Goal: Task Accomplishment & Management: Manage account settings

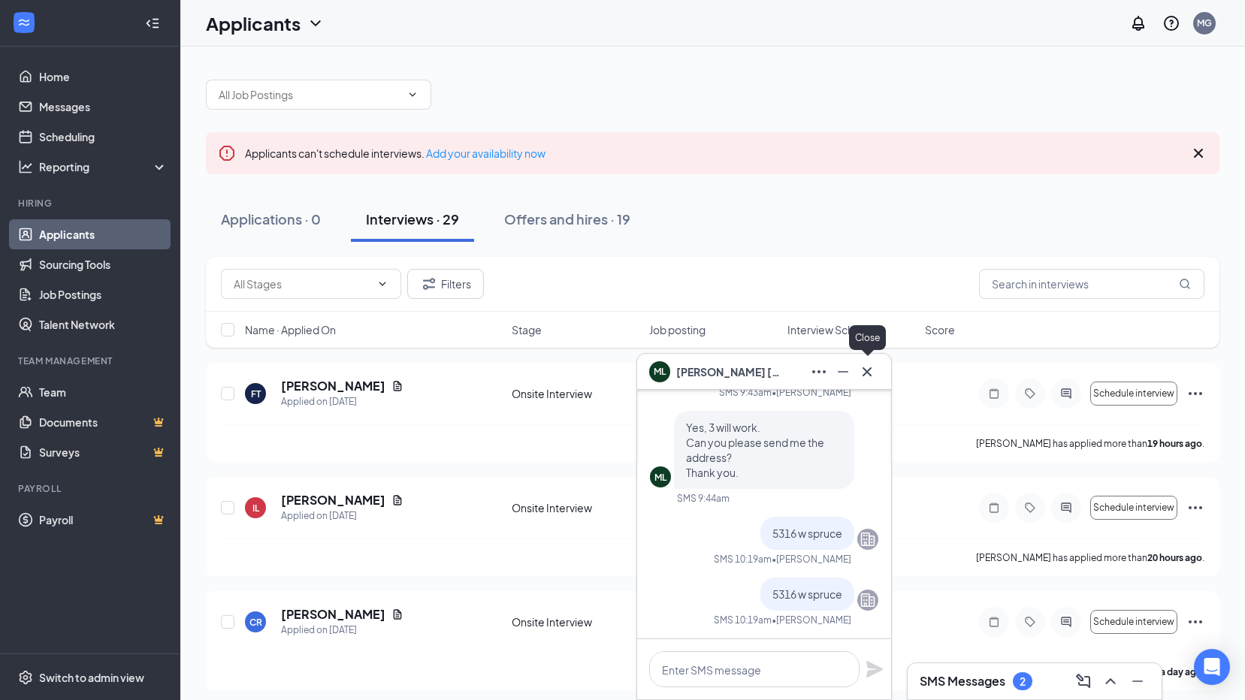
click at [865, 369] on icon "Cross" at bounding box center [867, 371] width 9 height 9
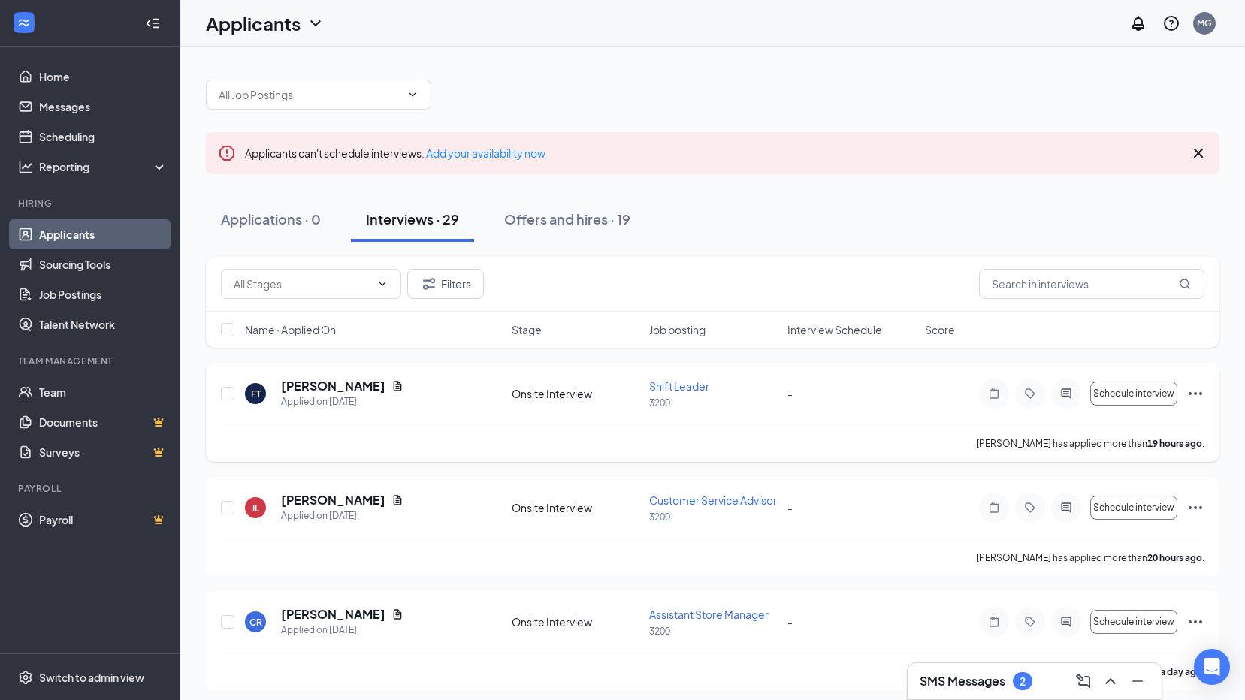
click at [366, 379] on div "FT [PERSON_NAME] Applied on [DATE]" at bounding box center [374, 394] width 258 height 32
click at [391, 382] on icon "Document" at bounding box center [397, 386] width 12 height 12
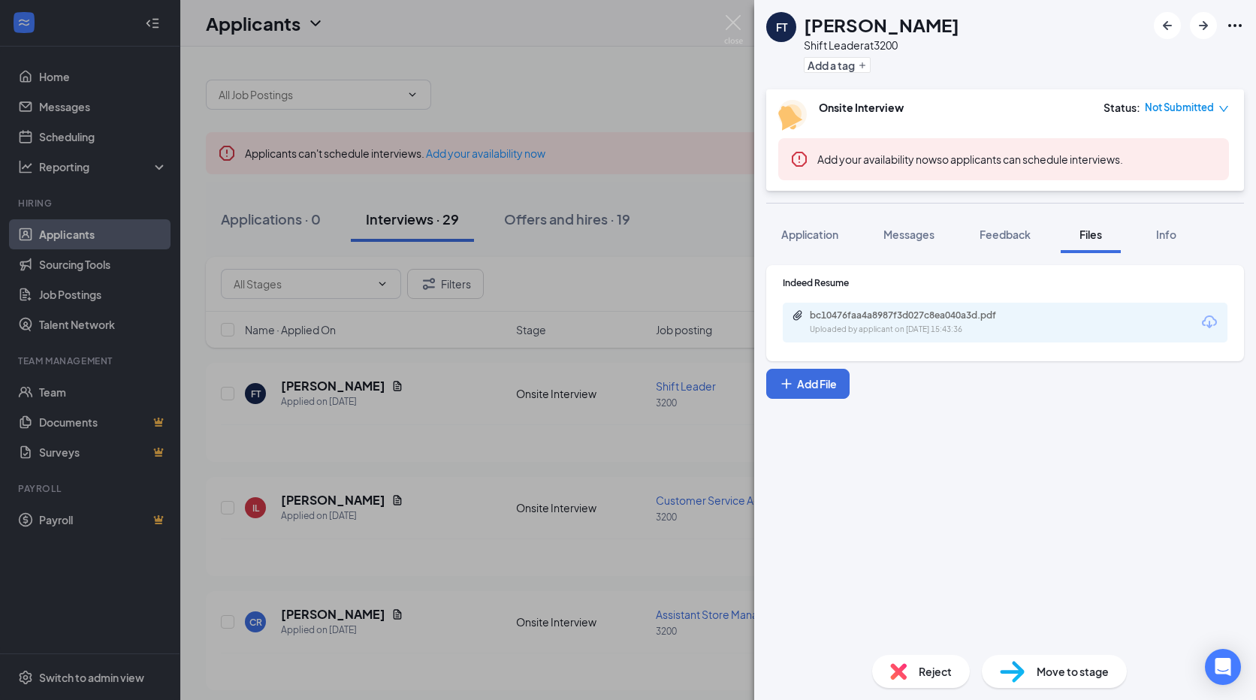
click at [921, 341] on div "bc10476faa4a8987f3d027c8ea040a3d.pdf Uploaded by applicant on [DATE] 15:43:36" at bounding box center [1005, 323] width 445 height 40
click at [931, 310] on div "bc10476faa4a8987f3d027c8ea040a3d.pdf" at bounding box center [915, 316] width 210 height 12
click at [607, 39] on div "FT [PERSON_NAME] Shift Leader at 3200 Add a tag Onsite Interview Status : Not S…" at bounding box center [628, 350] width 1256 height 700
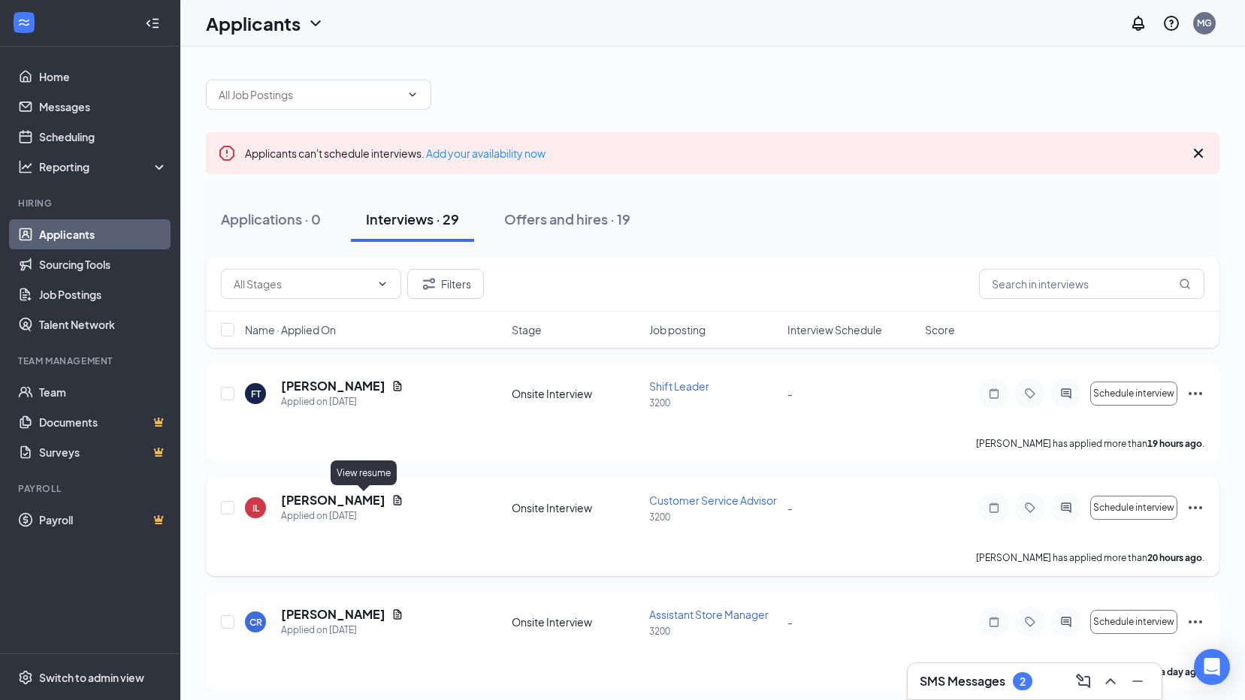
click at [391, 500] on icon "Document" at bounding box center [397, 500] width 12 height 12
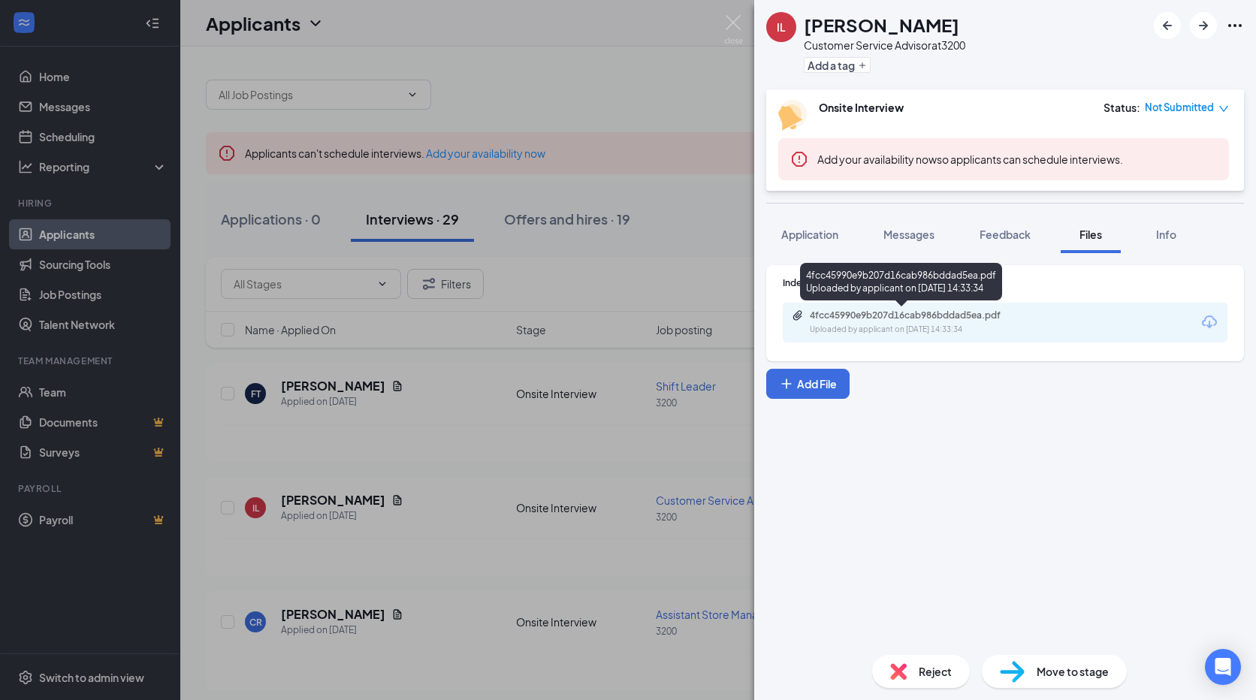
click at [923, 312] on div "4fcc45990e9b207d16cab986bddad5ea.pdf" at bounding box center [915, 316] width 210 height 12
click at [466, 571] on div "IL [PERSON_NAME] Customer Service Advisor at 3200 Add a tag Onsite Interview St…" at bounding box center [628, 350] width 1256 height 700
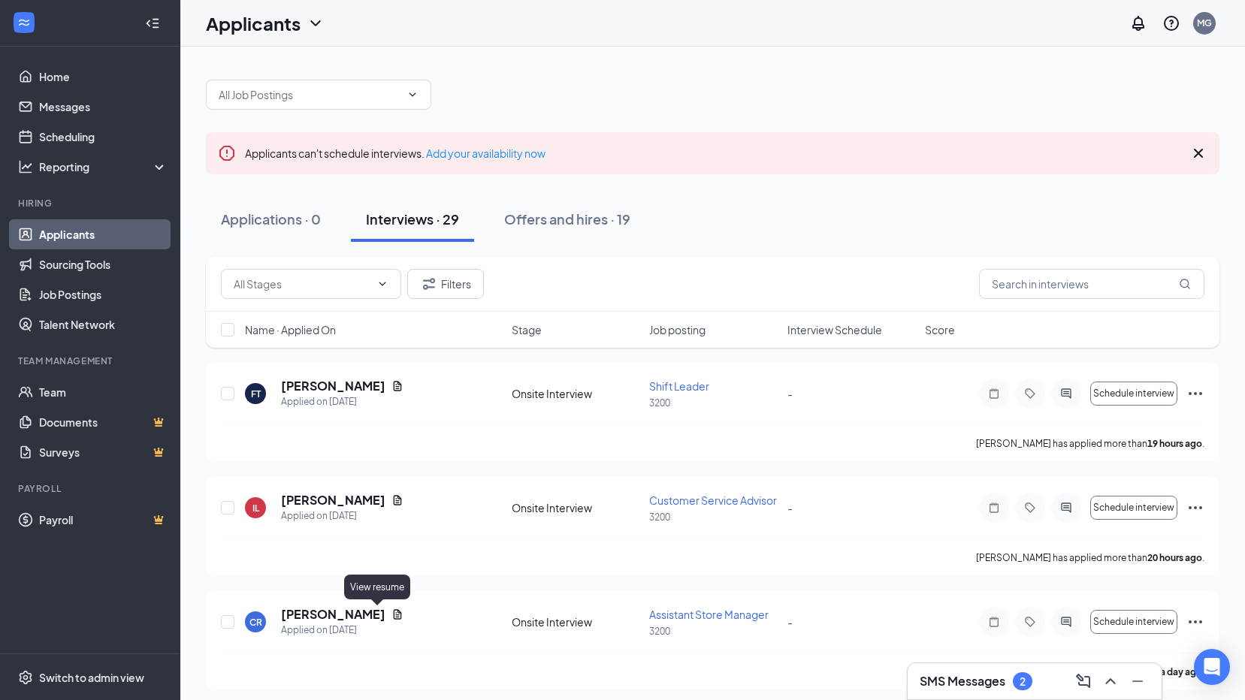
click at [394, 613] on icon "Document" at bounding box center [398, 614] width 8 height 10
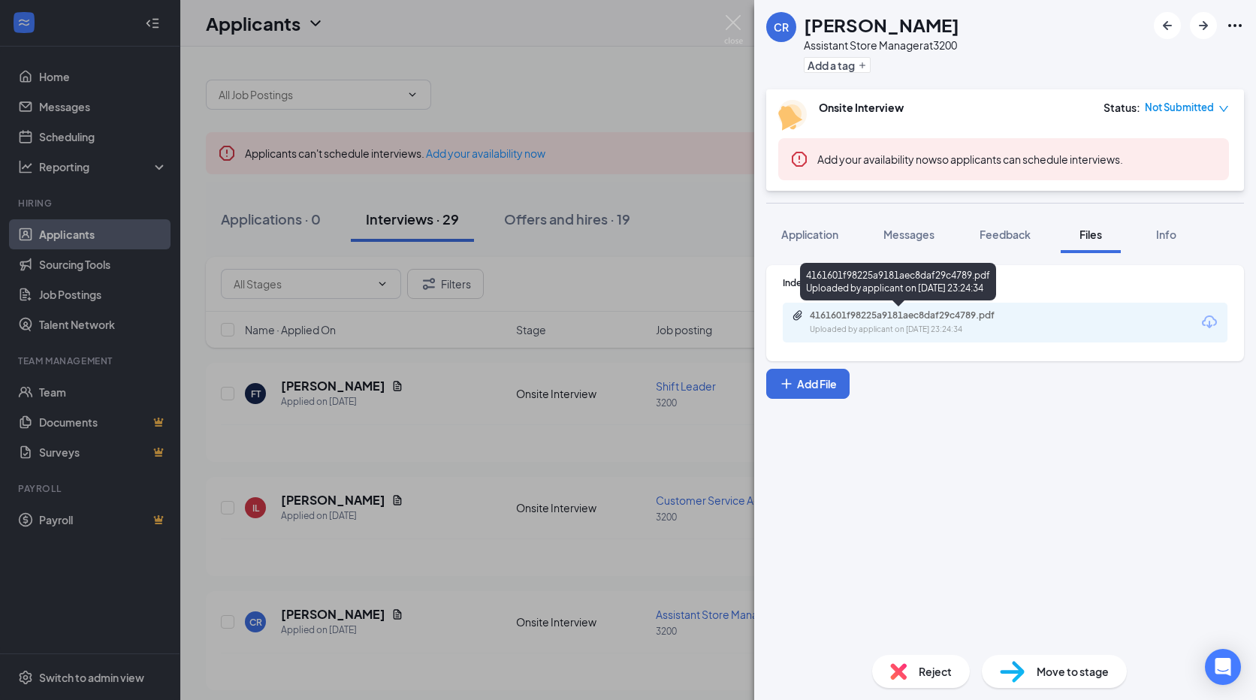
click at [891, 327] on div "Uploaded by applicant on [DATE] 23:24:34" at bounding box center [922, 330] width 225 height 12
click at [581, 76] on div "CR [PERSON_NAME] Assistant Store Manager at 3200 Add a tag Onsite Interview Sta…" at bounding box center [628, 350] width 1256 height 700
